Goal: Information Seeking & Learning: Learn about a topic

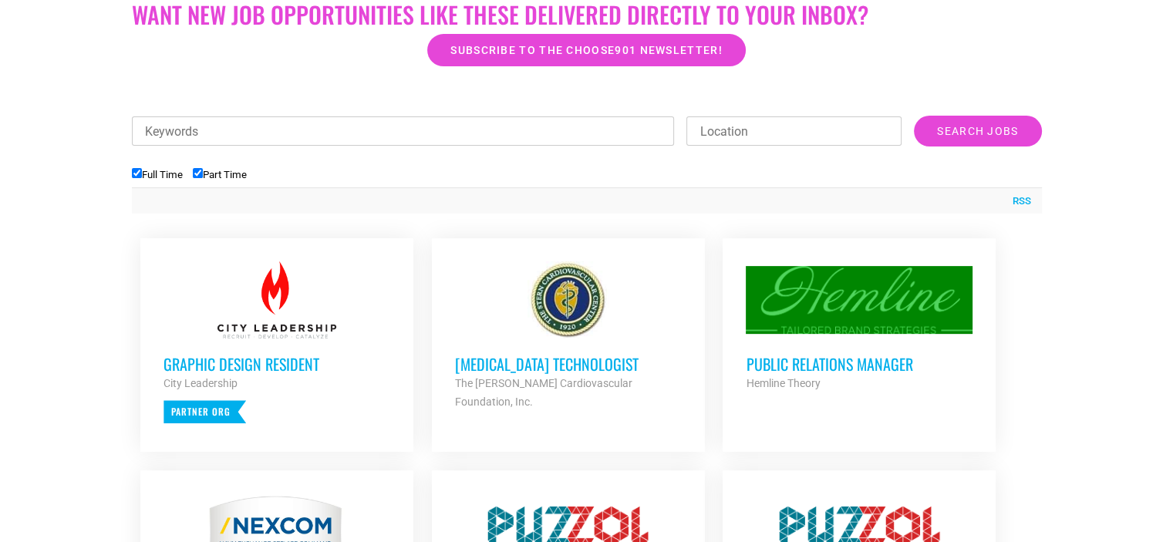
scroll to position [479, 0]
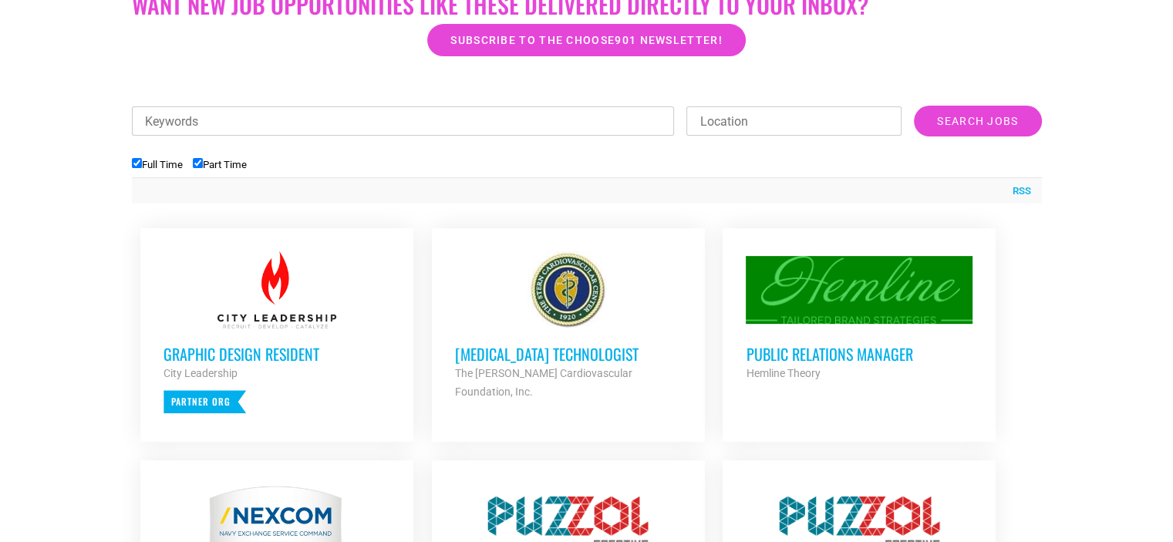
click at [208, 165] on label "Part Time" at bounding box center [220, 165] width 54 height 12
click at [203, 165] on input "Part Time" at bounding box center [198, 163] width 10 height 10
checkbox input "false"
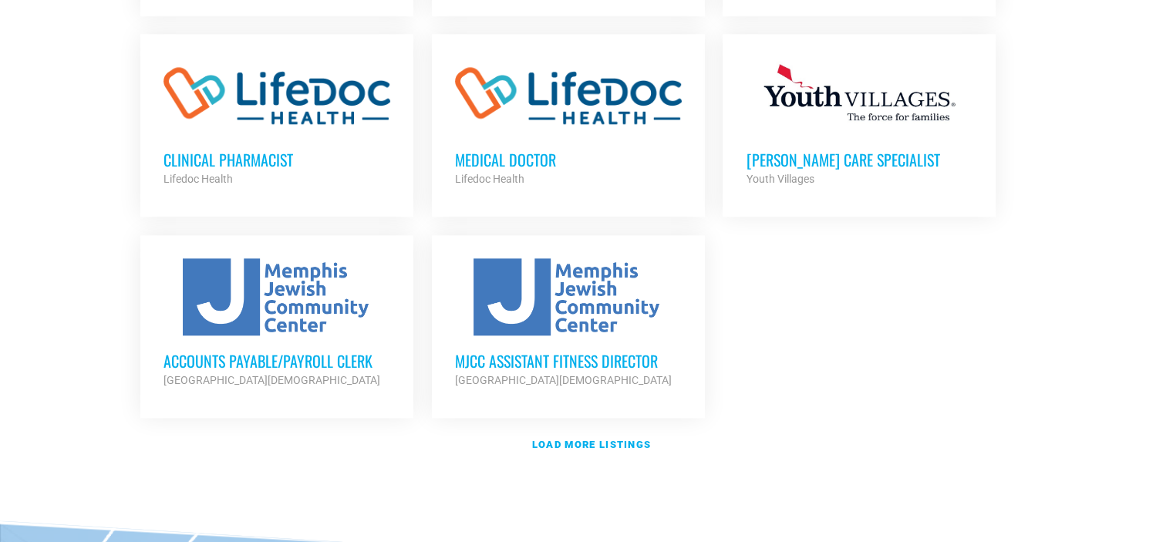
scroll to position [1759, 0]
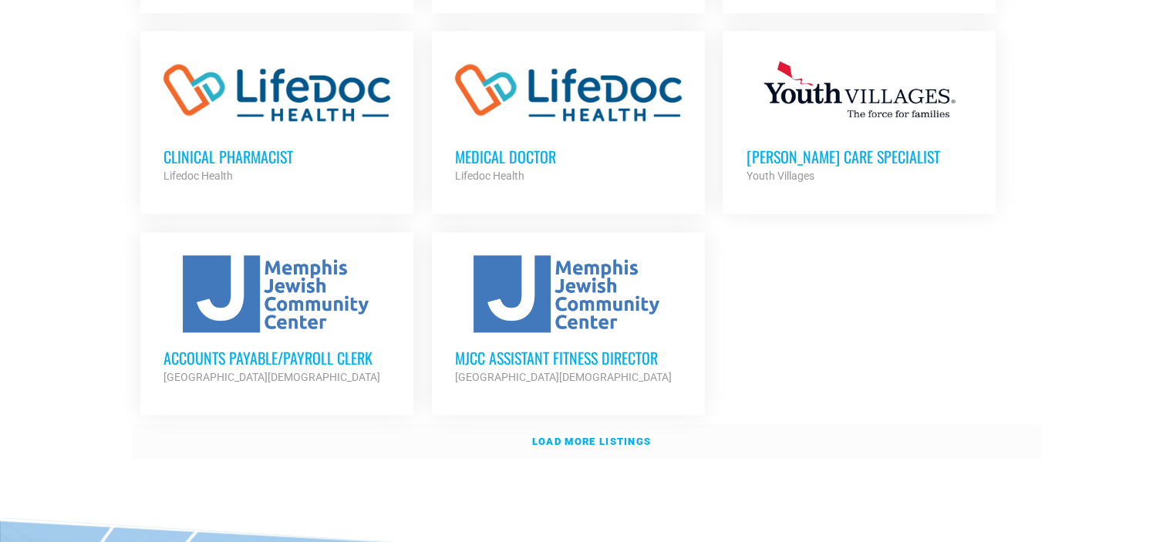
click at [564, 436] on strong "Load more listings" at bounding box center [591, 442] width 119 height 12
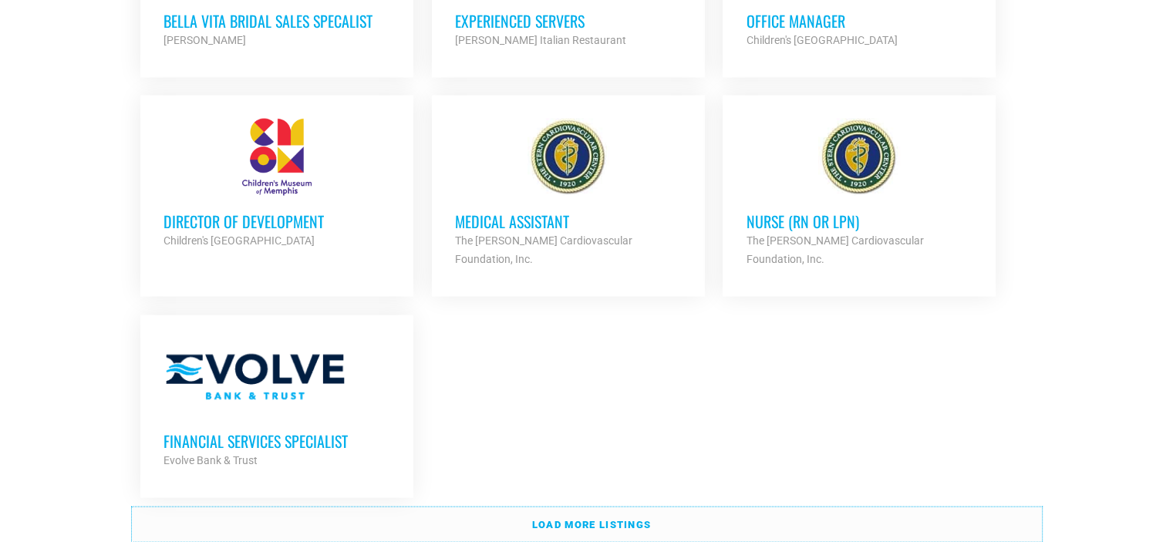
scroll to position [3219, 0]
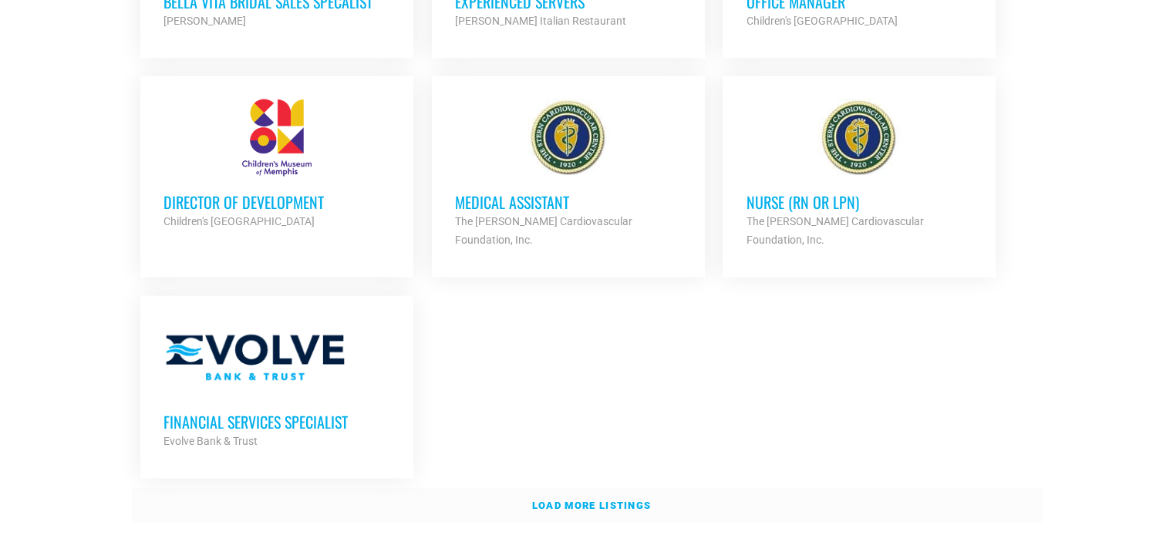
click at [762, 488] on link "Load more listings" at bounding box center [587, 505] width 910 height 35
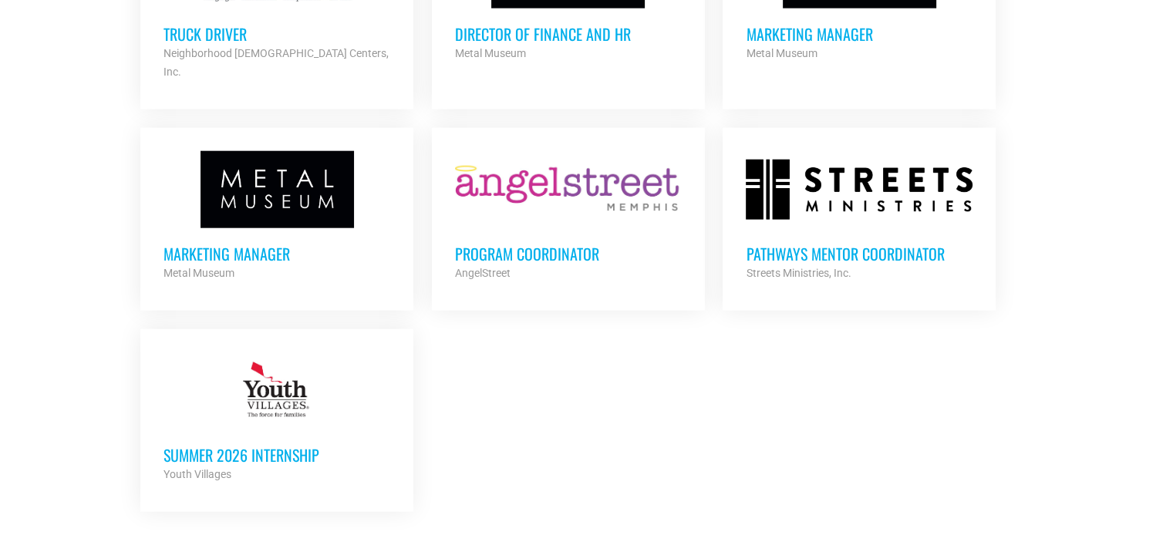
scroll to position [3851, 0]
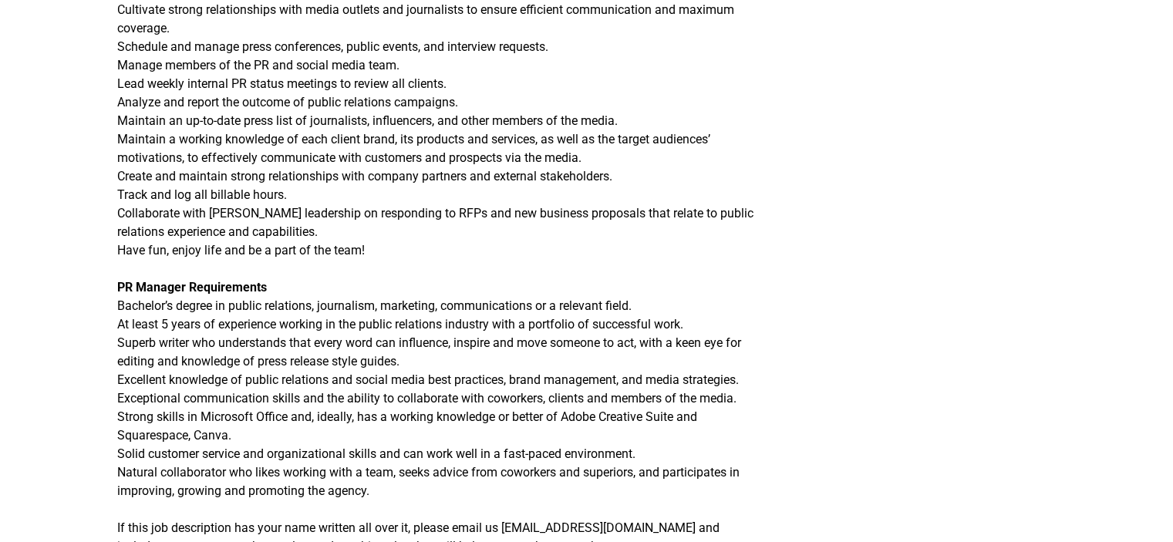
scroll to position [589, 0]
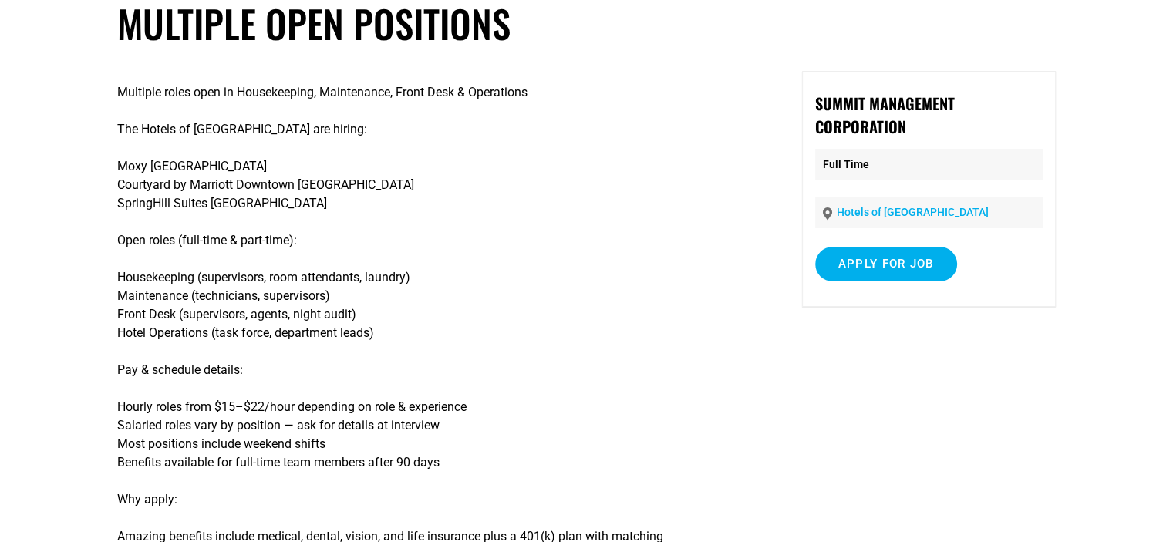
scroll to position [94, 0]
